Goal: Navigation & Orientation: Understand site structure

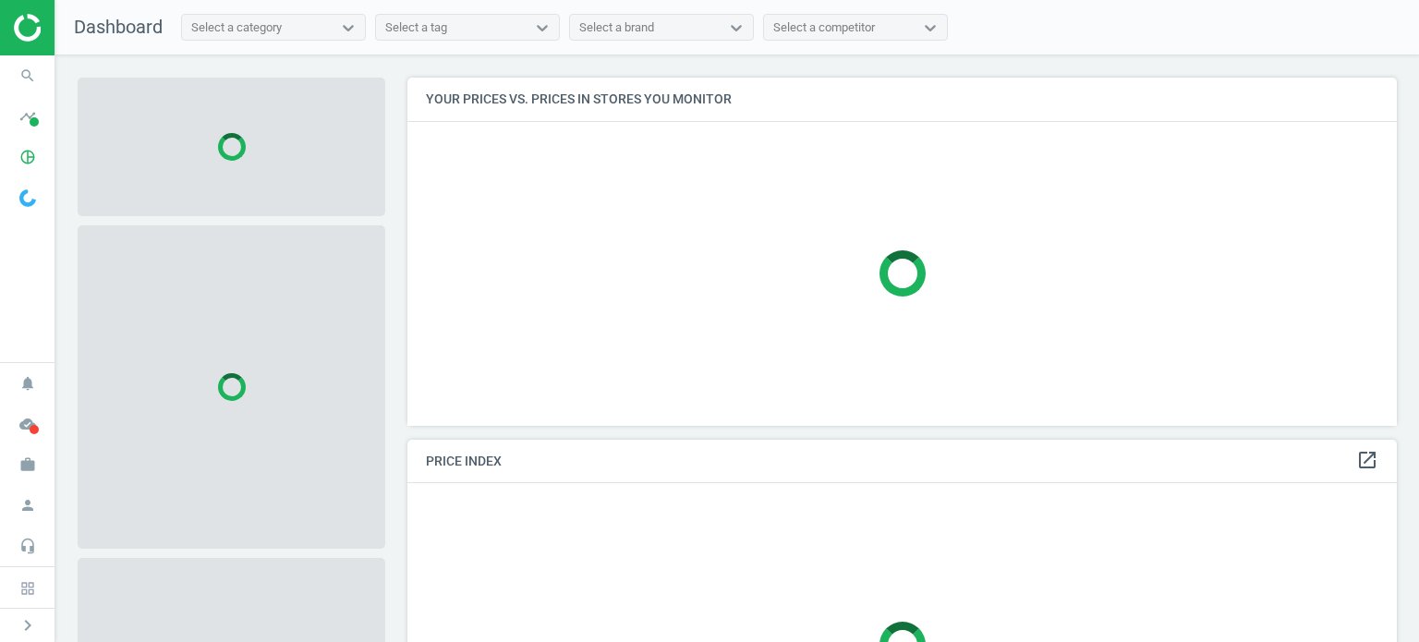
scroll to position [376, 1004]
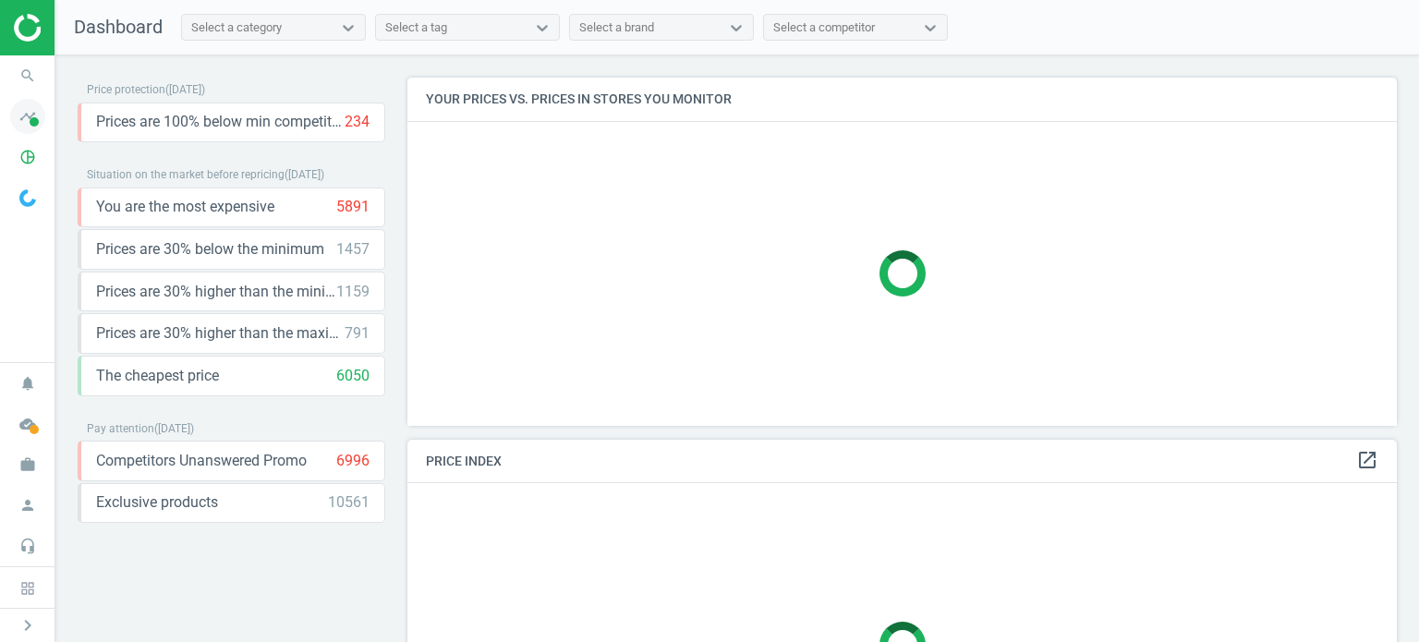
click at [22, 113] on icon "timeline" at bounding box center [27, 116] width 35 height 35
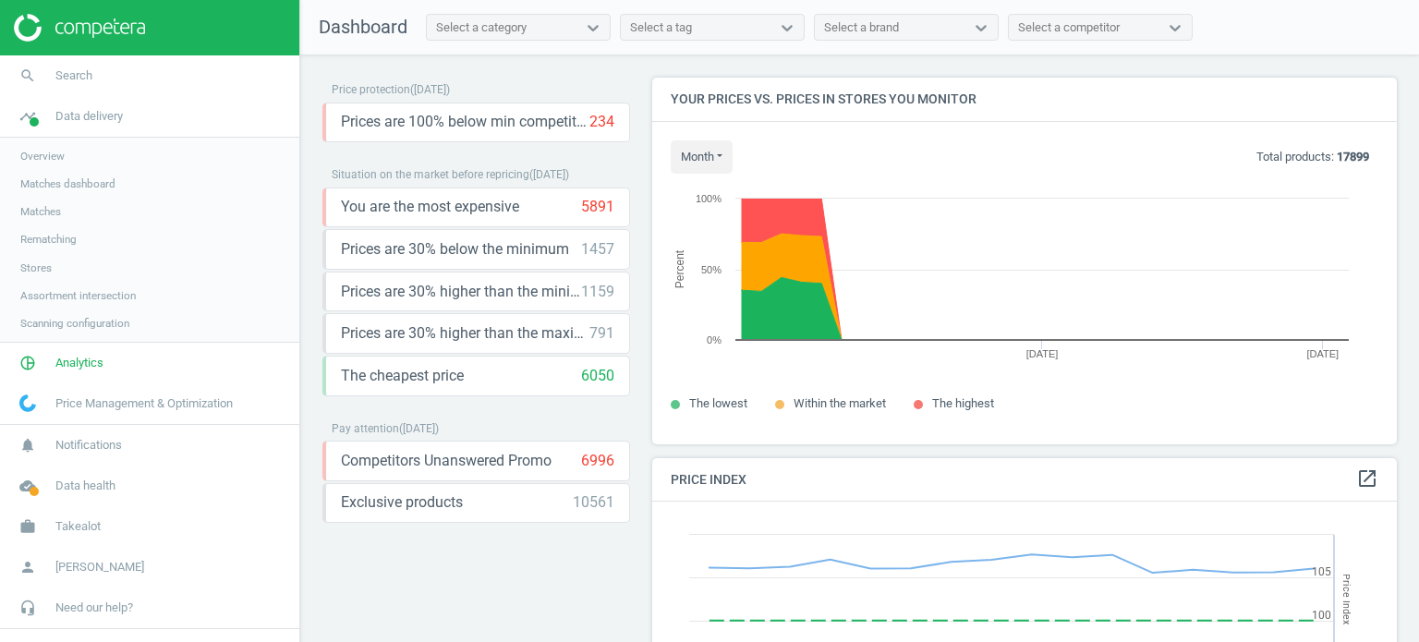
scroll to position [454, 760]
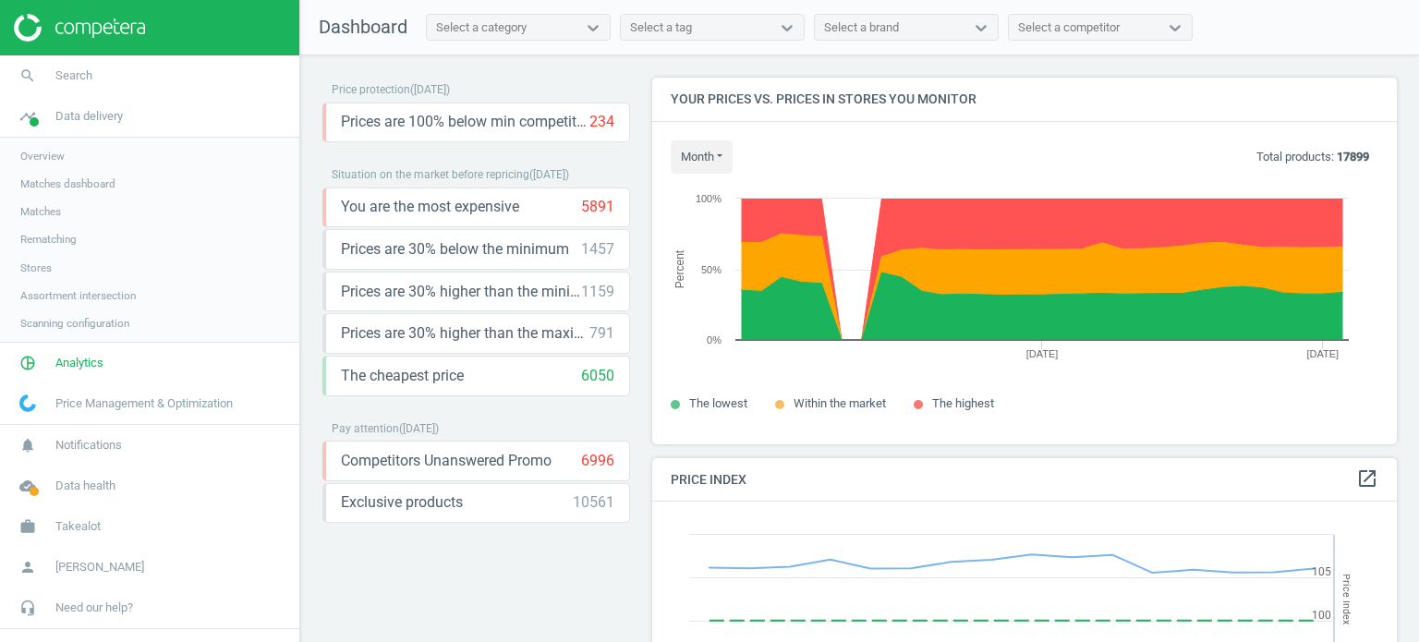
click at [55, 158] on span "Overview" at bounding box center [42, 156] width 44 height 15
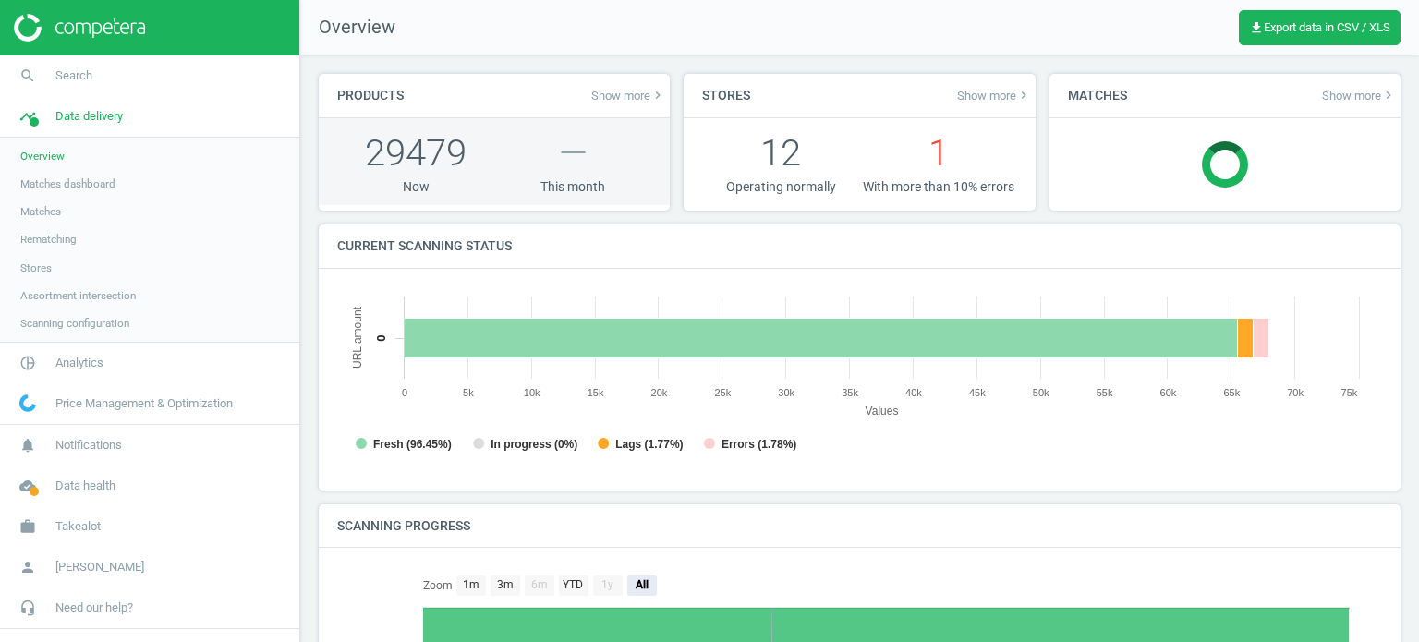
scroll to position [8, 8]
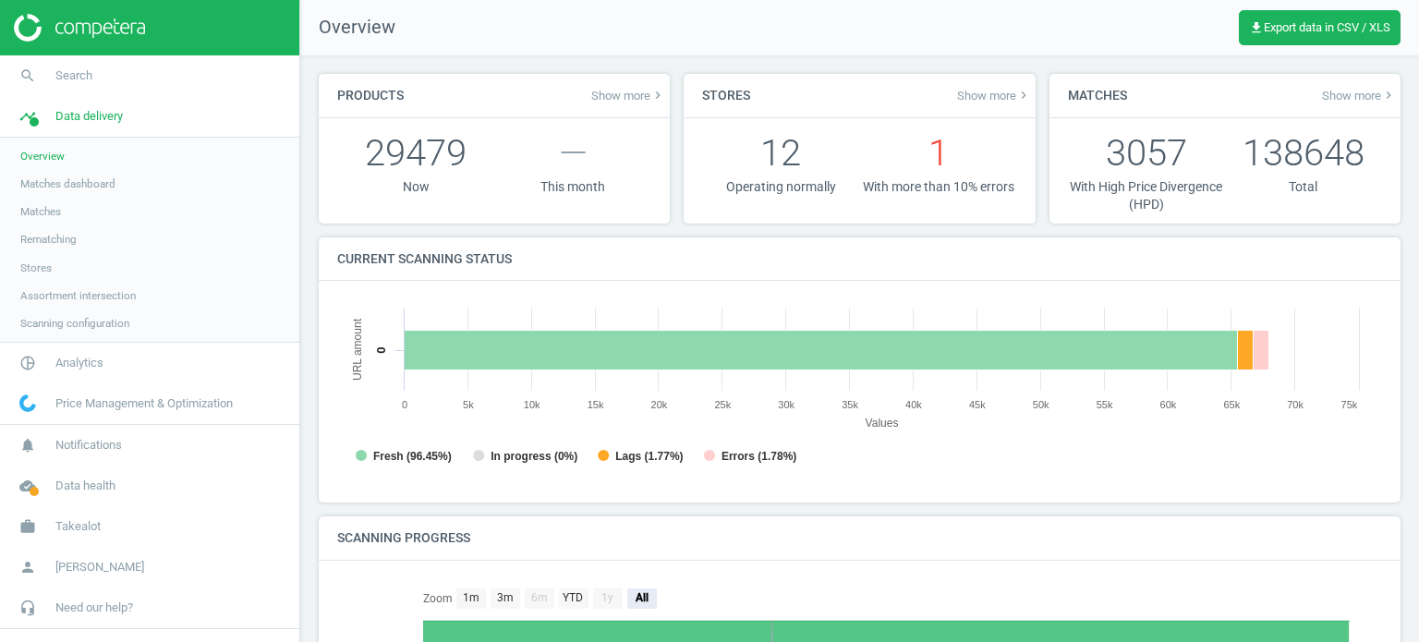
click at [145, 406] on span "Price Management & Optimization" at bounding box center [143, 403] width 177 height 17
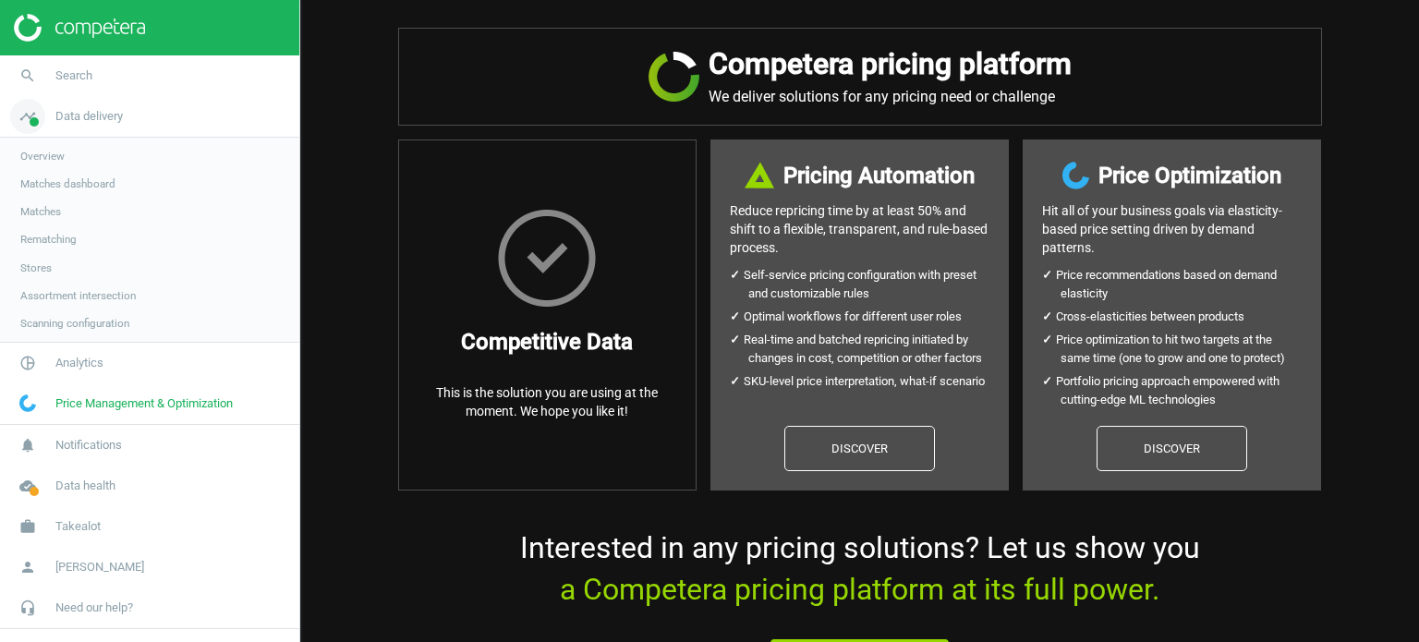
click at [85, 117] on span "Data delivery" at bounding box center [88, 116] width 67 height 17
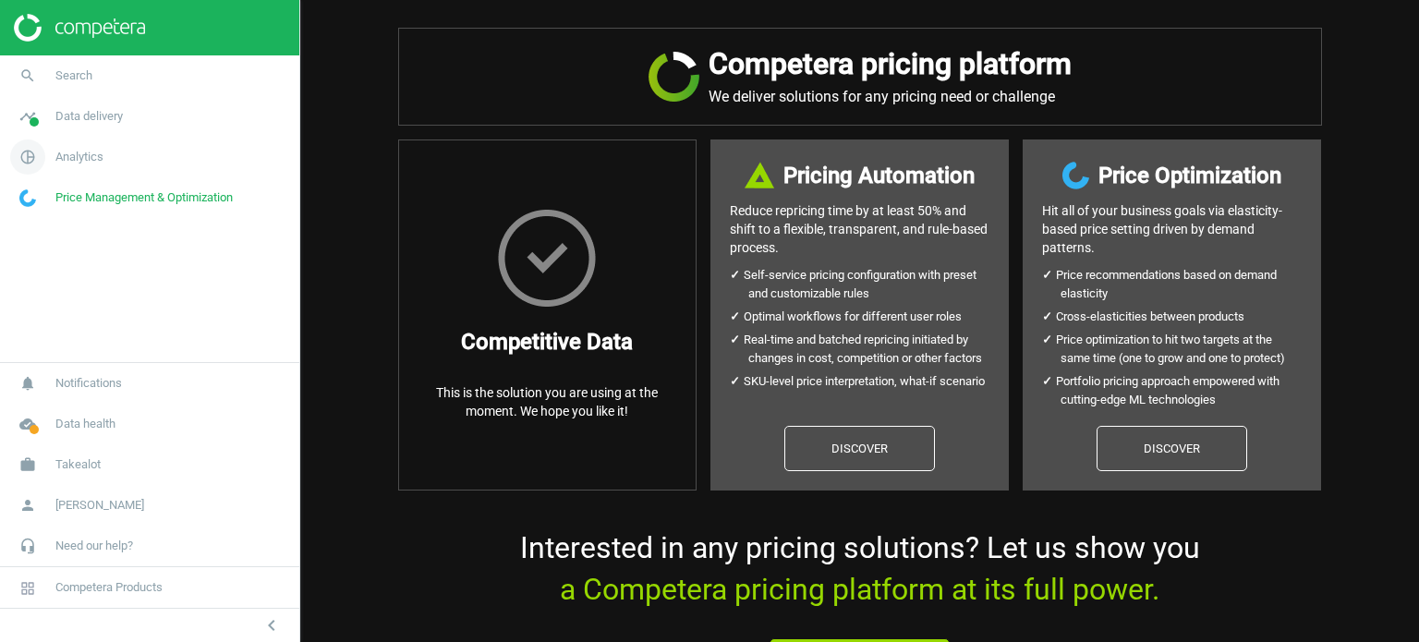
click at [67, 152] on span "Analytics" at bounding box center [79, 157] width 48 height 17
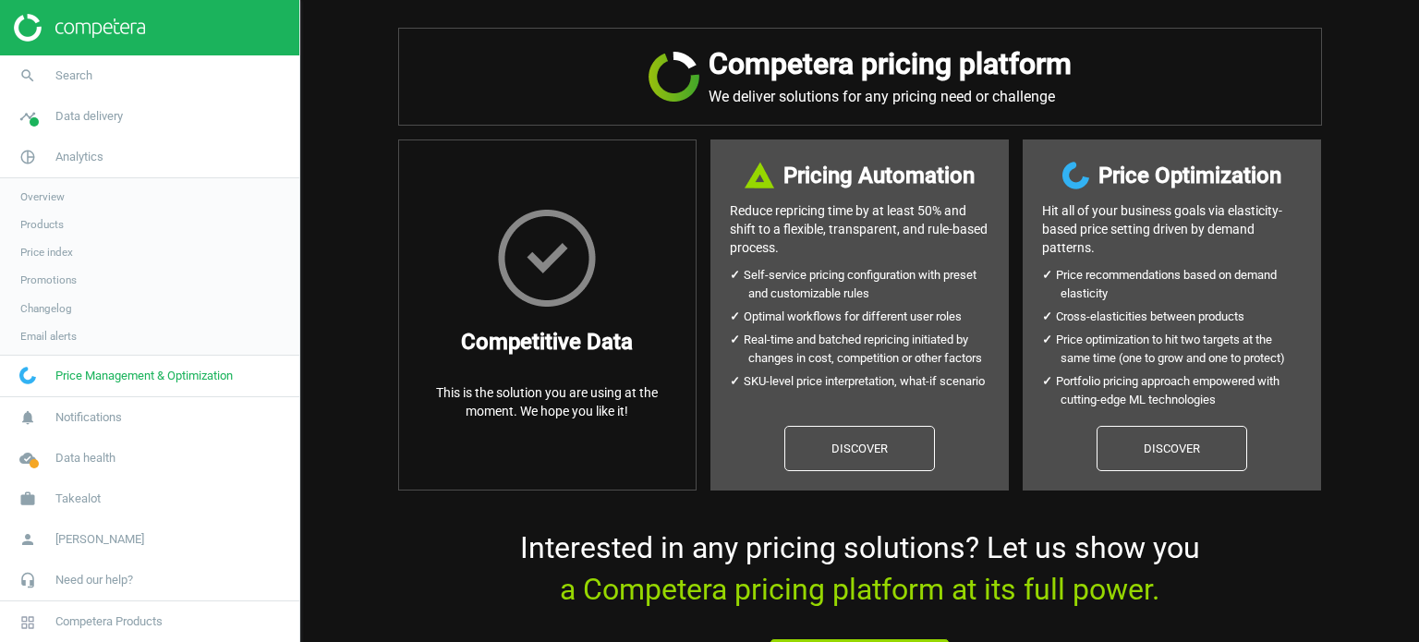
click at [52, 195] on span "Overview" at bounding box center [42, 196] width 44 height 15
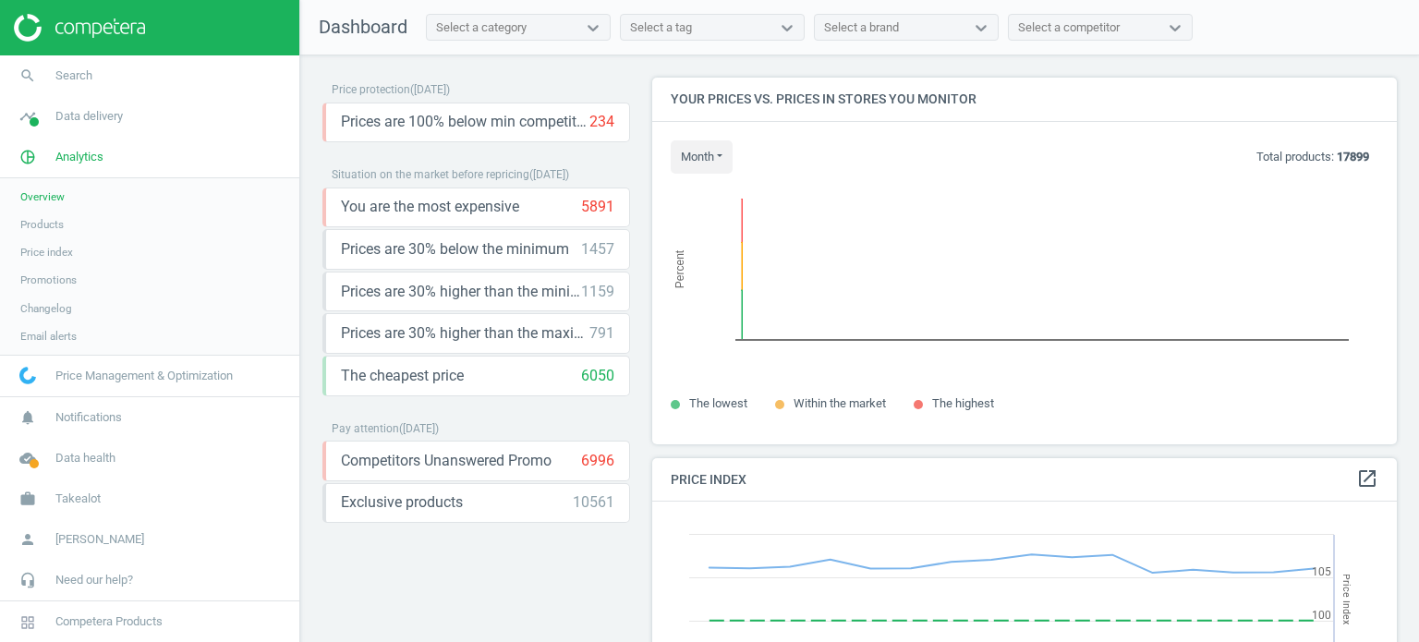
scroll to position [454, 760]
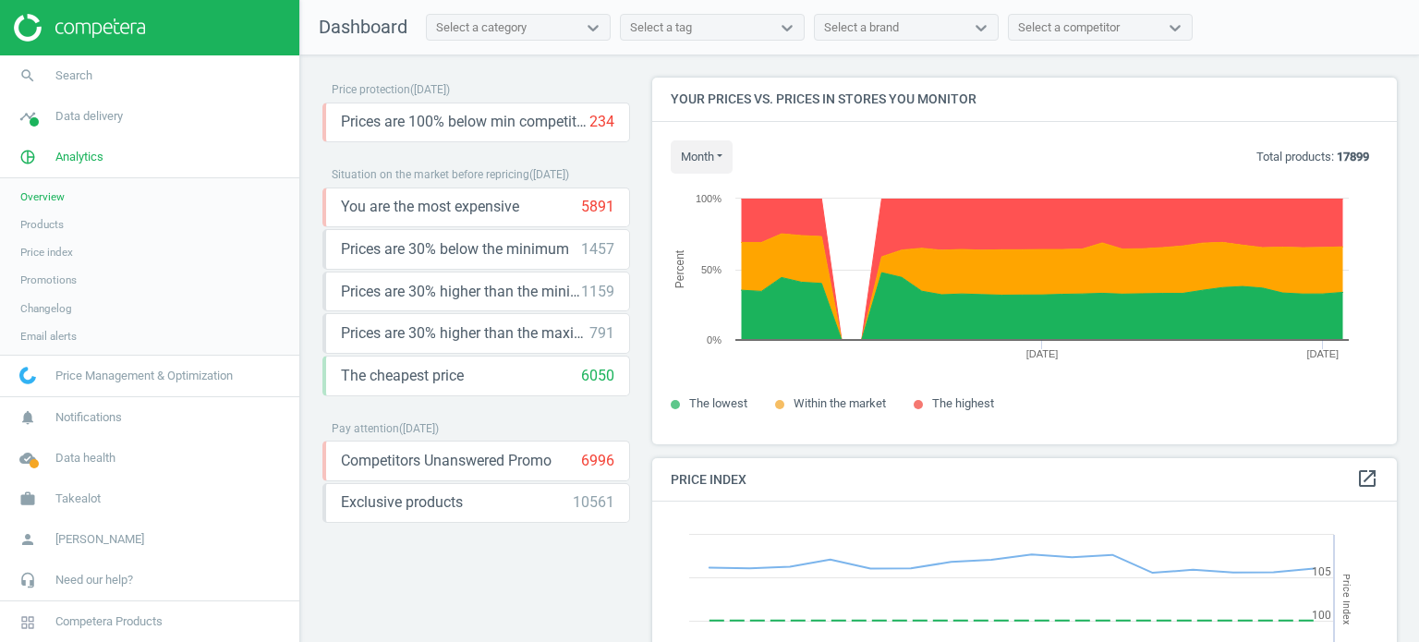
click at [383, 35] on span "Dashboard" at bounding box center [363, 27] width 89 height 22
